Goal: Information Seeking & Learning: Understand process/instructions

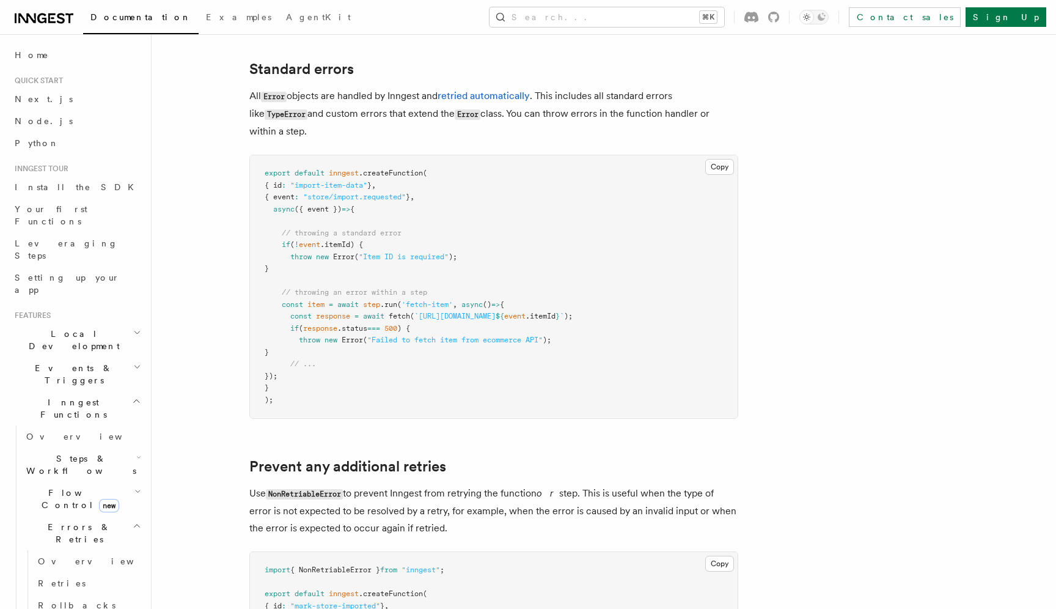
scroll to position [148, 0]
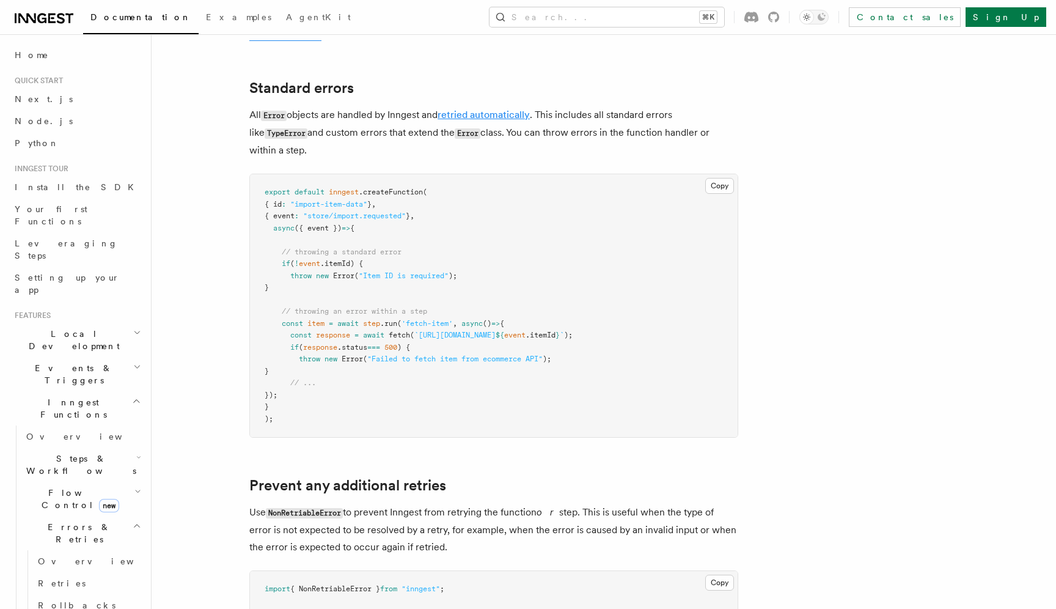
click at [482, 113] on link "retried automatically" at bounding box center [483, 115] width 92 height 12
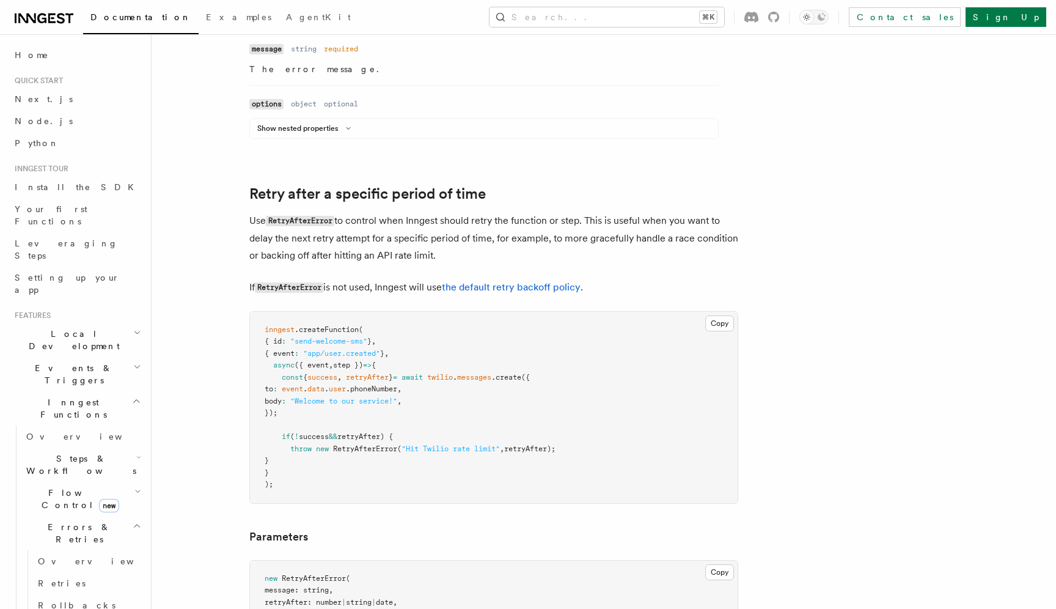
scroll to position [1027, 0]
click at [548, 450] on span "retryAfter);" at bounding box center [529, 448] width 51 height 9
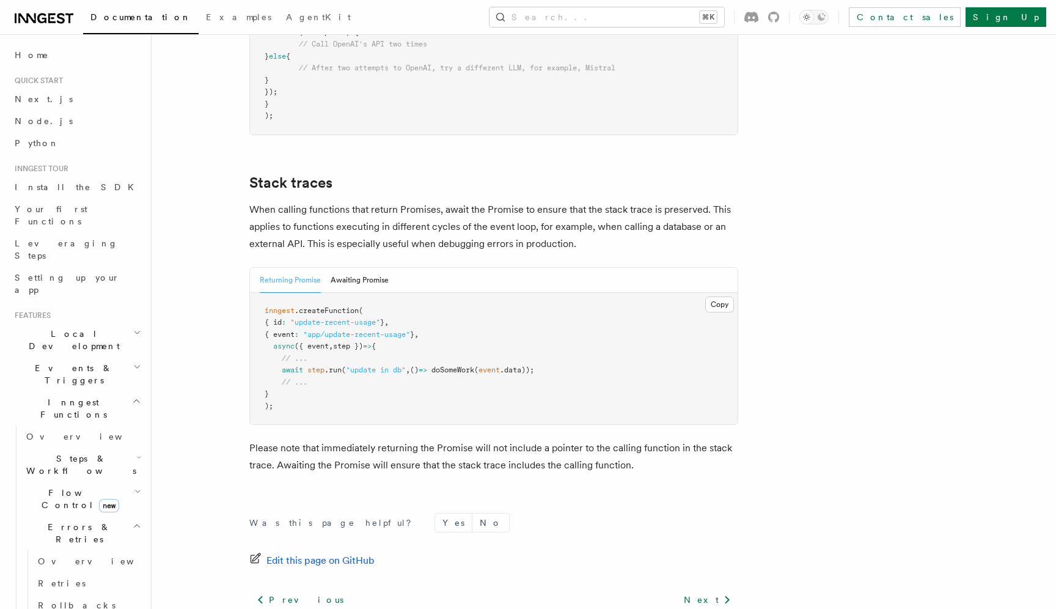
scroll to position [2638, 0]
